Goal: Navigation & Orientation: Find specific page/section

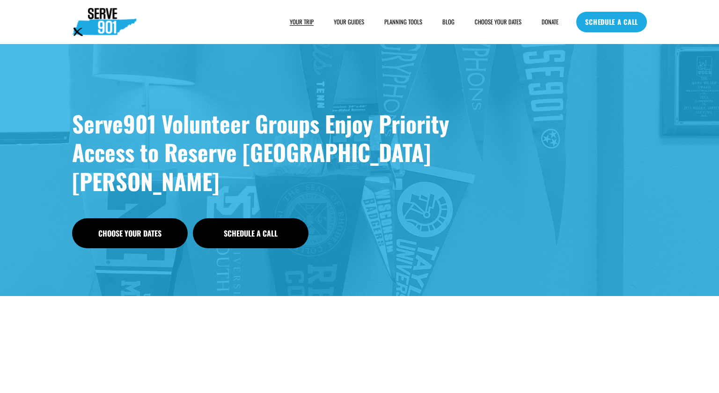
click at [0, 0] on span "FOOD" at bounding box center [0, 0] width 0 height 0
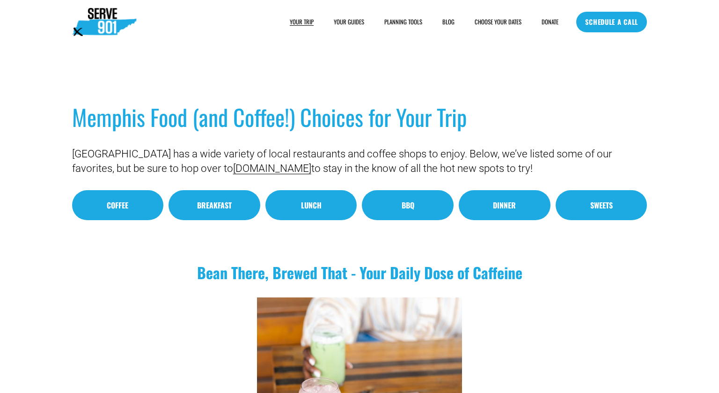
click at [339, 22] on link "YOUR GUIDES" at bounding box center [349, 21] width 30 height 9
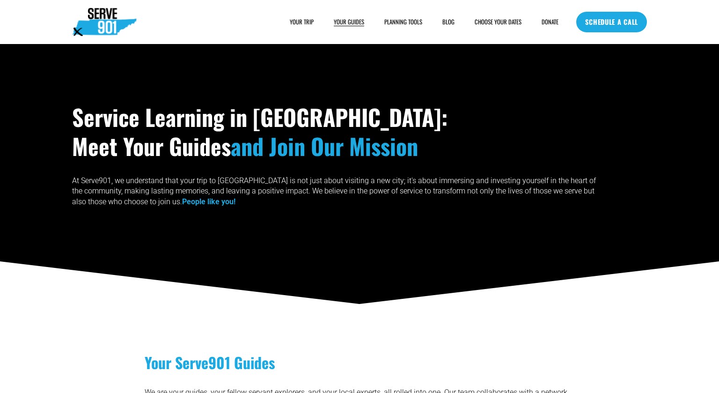
click at [443, 23] on link "BLOG" at bounding box center [449, 21] width 12 height 9
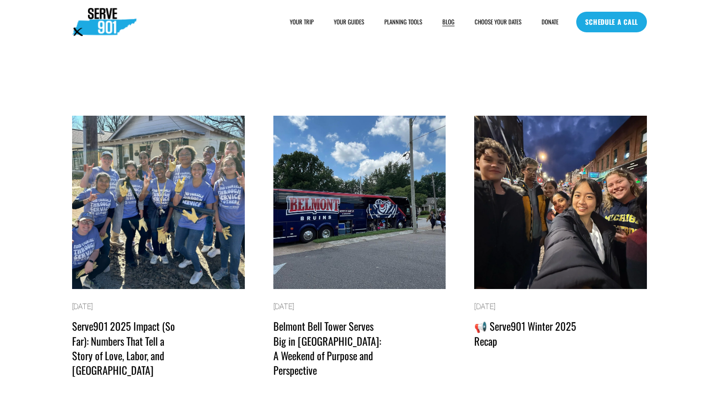
click at [486, 27] on div "YOUR TRIP HOUSING FOOD FAQs" at bounding box center [315, 22] width 487 height 28
click at [489, 24] on link "CHOOSE YOUR DATES" at bounding box center [498, 21] width 47 height 9
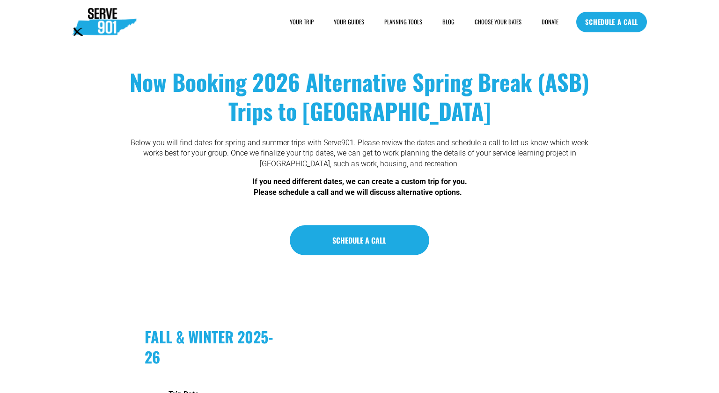
click at [543, 21] on link "DONATE" at bounding box center [550, 21] width 17 height 9
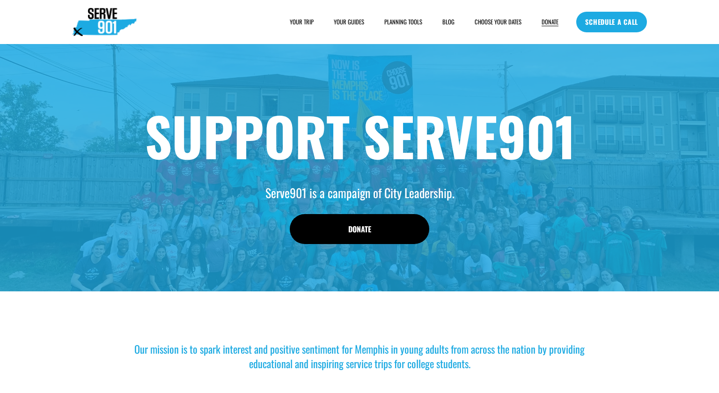
click at [0, 0] on div "HOUSING FOOD FAQs" at bounding box center [0, 0] width 0 height 0
click at [0, 0] on span "FAQs" at bounding box center [0, 0] width 0 height 0
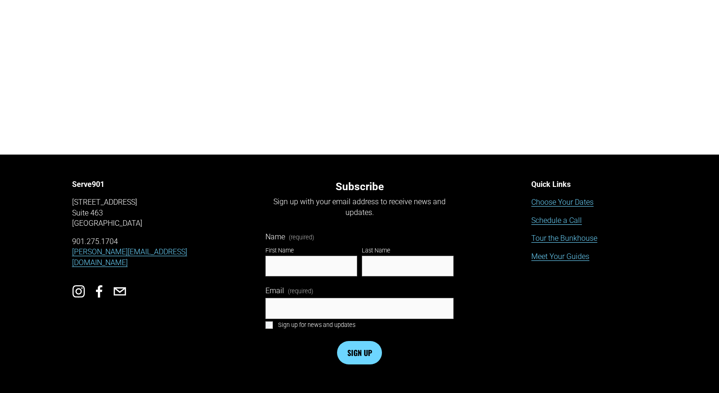
scroll to position [1152, 0]
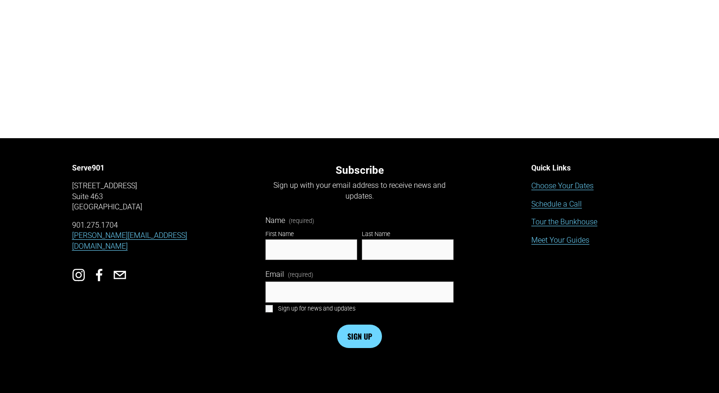
click at [79, 281] on div at bounding box center [142, 283] width 140 height 30
click at [79, 275] on use "Instagram" at bounding box center [79, 275] width 26 height 26
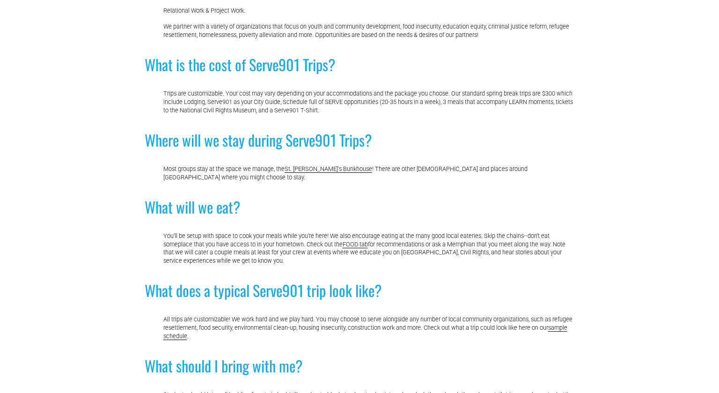
scroll to position [0, 0]
